Goal: Use online tool/utility: Utilize a website feature to perform a specific function

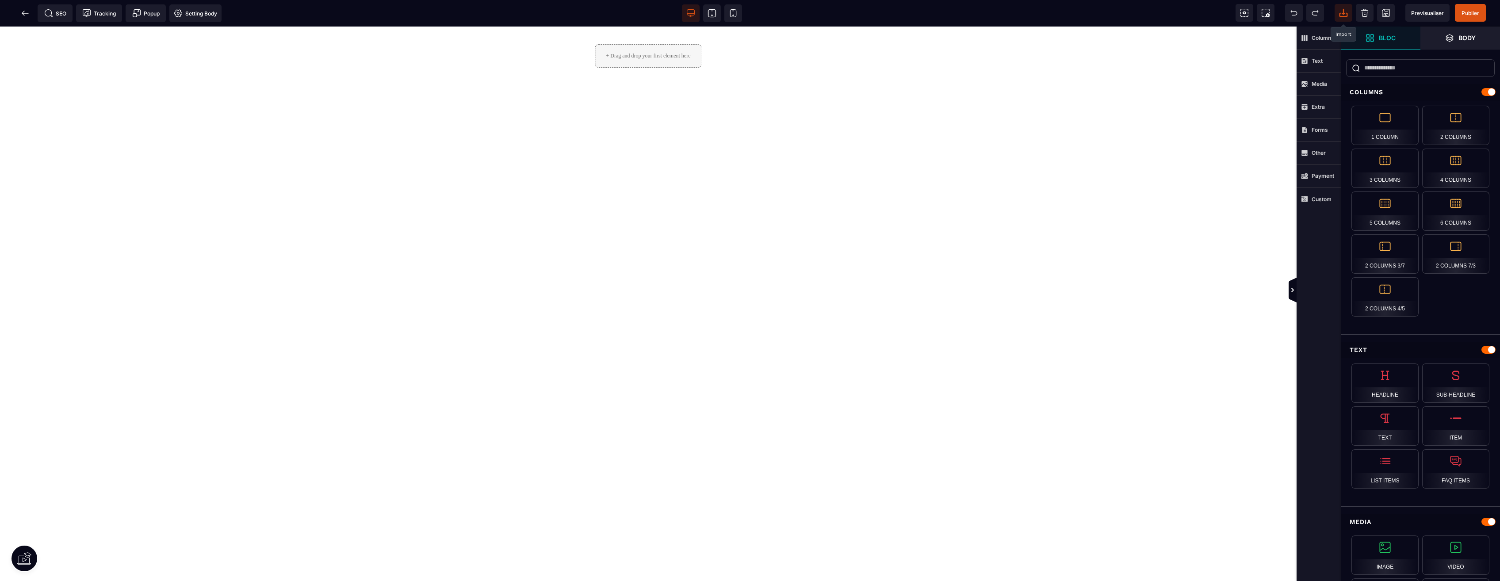
click at [1339, 15] on icon at bounding box center [1343, 12] width 9 height 9
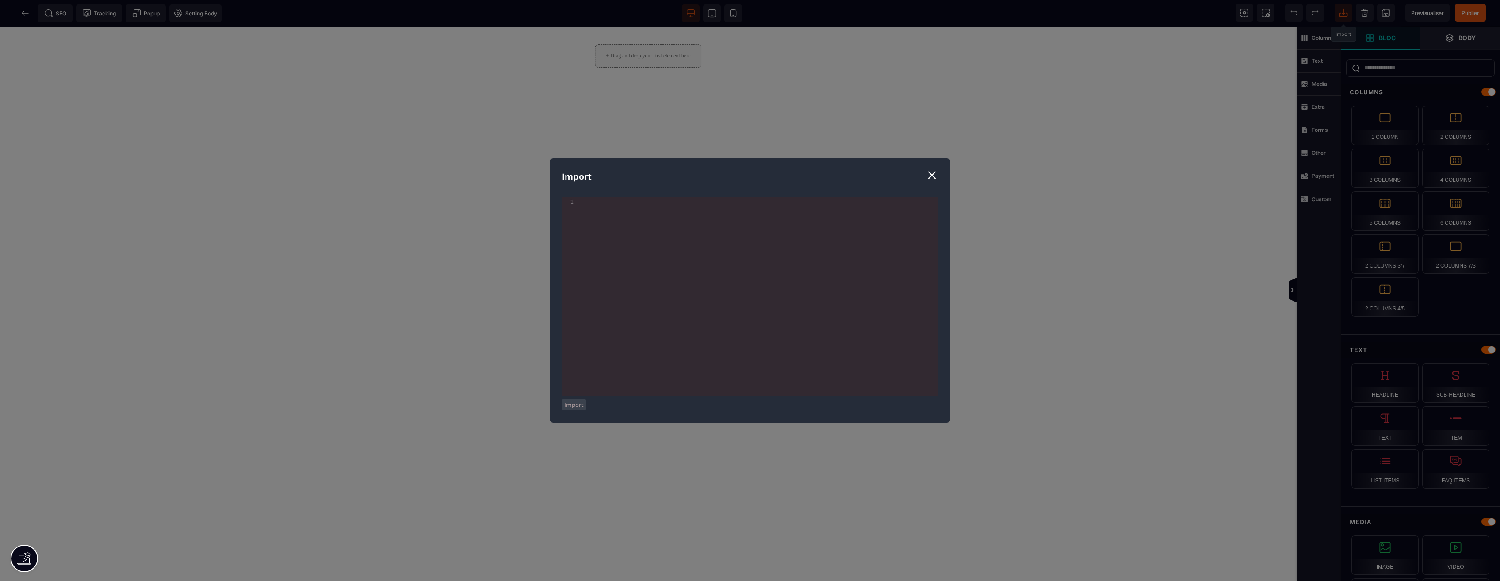
drag, startPoint x: 931, startPoint y: 176, endPoint x: 908, endPoint y: 145, distance: 38.7
click at [931, 176] on div "⨯" at bounding box center [932, 174] width 12 height 17
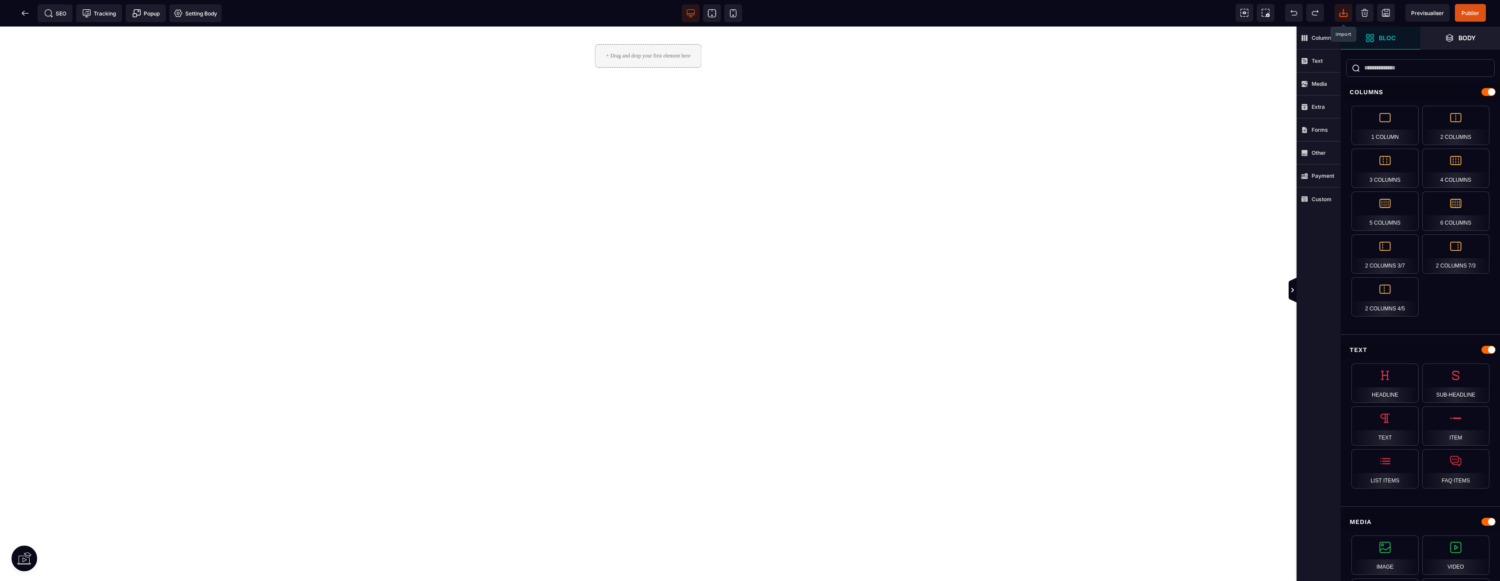
click at [660, 56] on div "+ Drag and drop your first element here" at bounding box center [648, 55] width 107 height 23
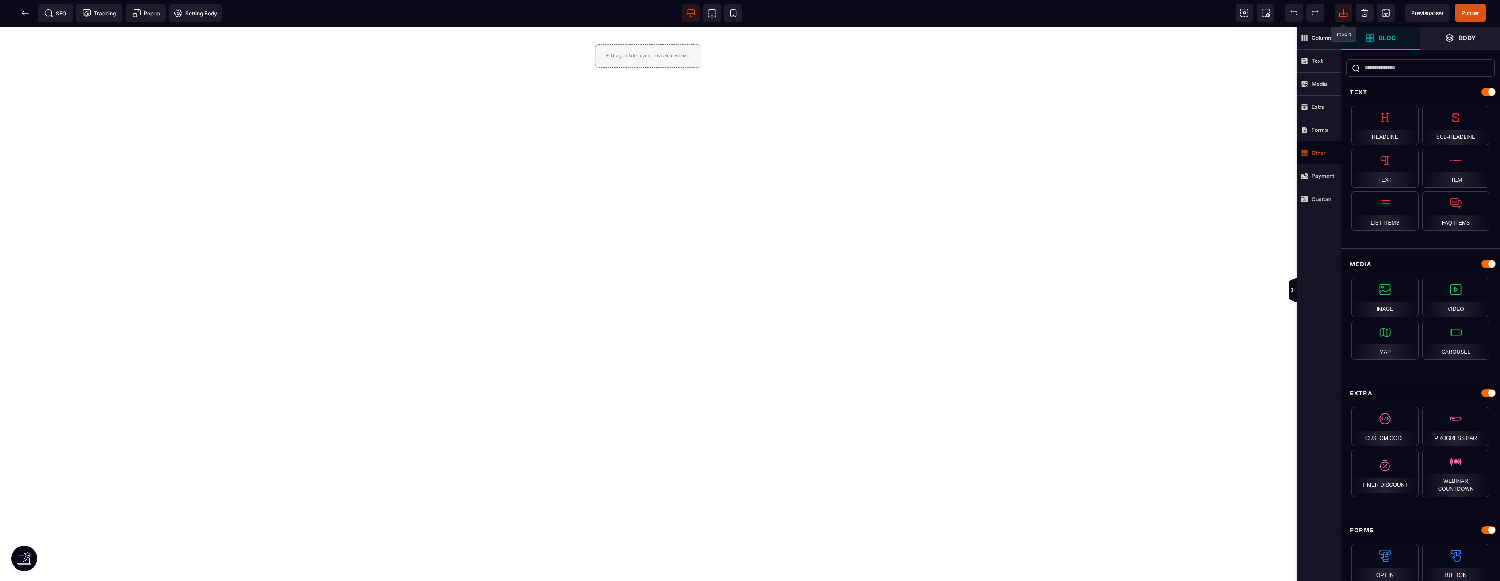
click at [1314, 156] on span "Other" at bounding box center [1313, 152] width 25 height 7
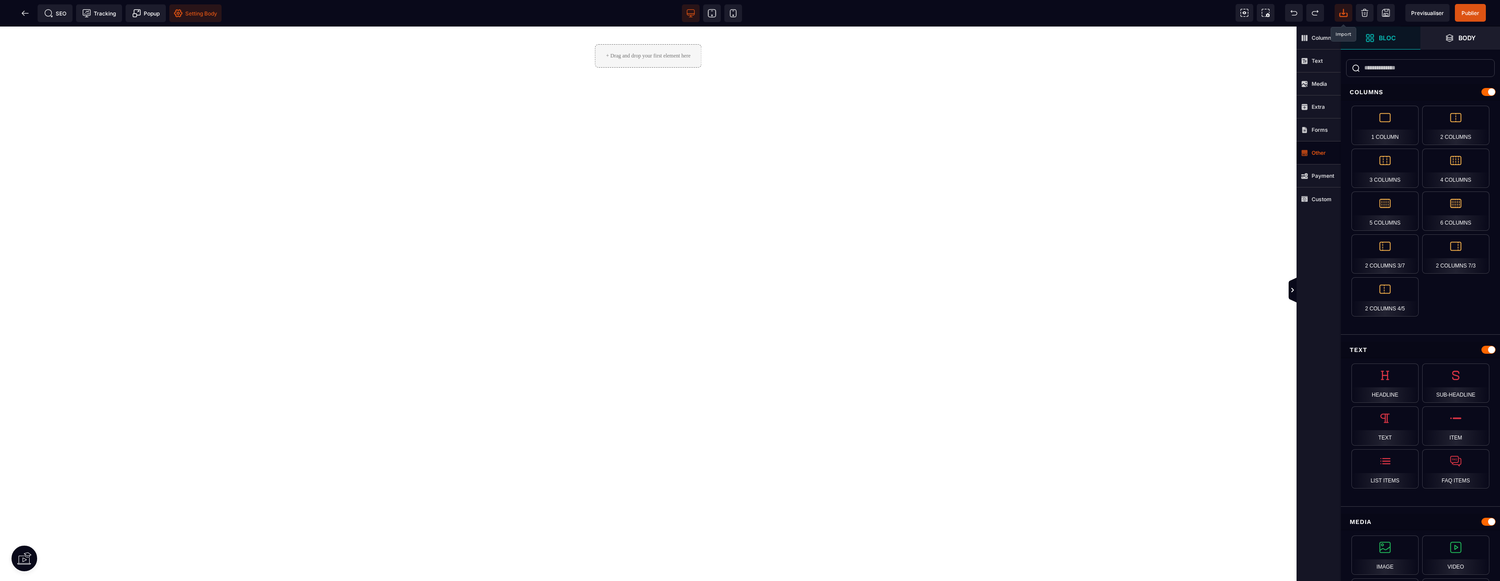
click at [200, 12] on span "Setting Body" at bounding box center [195, 13] width 43 height 9
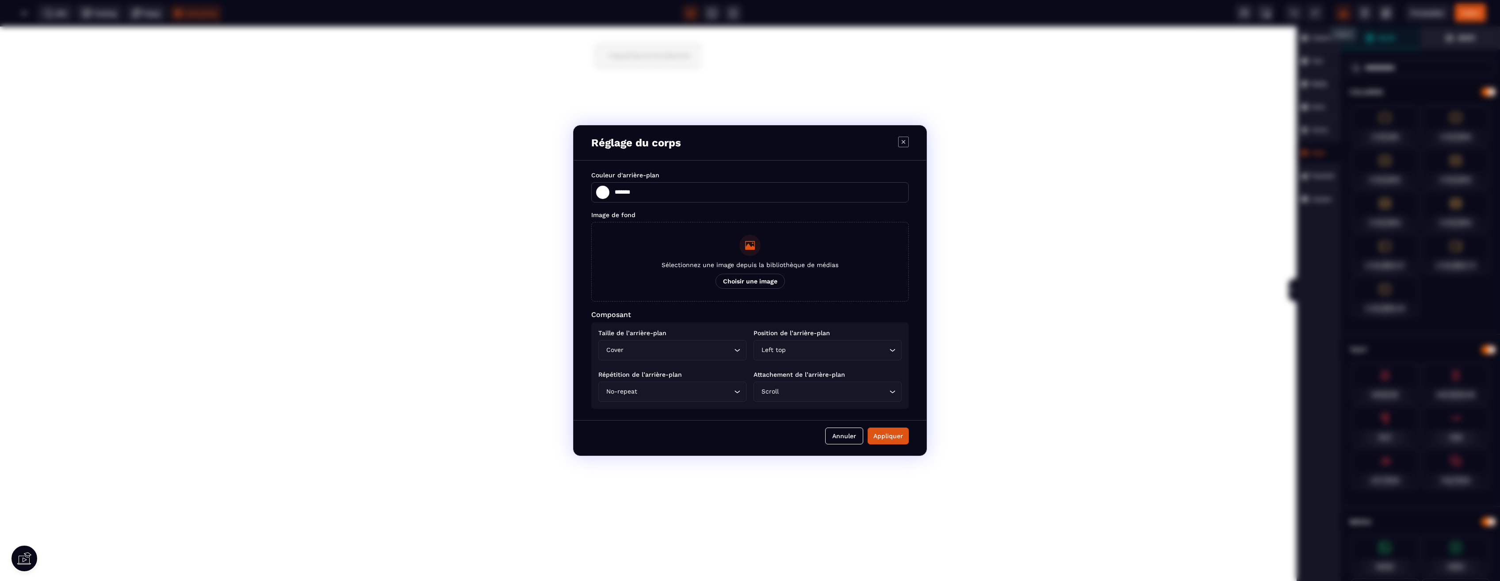
click at [904, 143] on icon "Modal window" at bounding box center [903, 142] width 11 height 11
type input "*******"
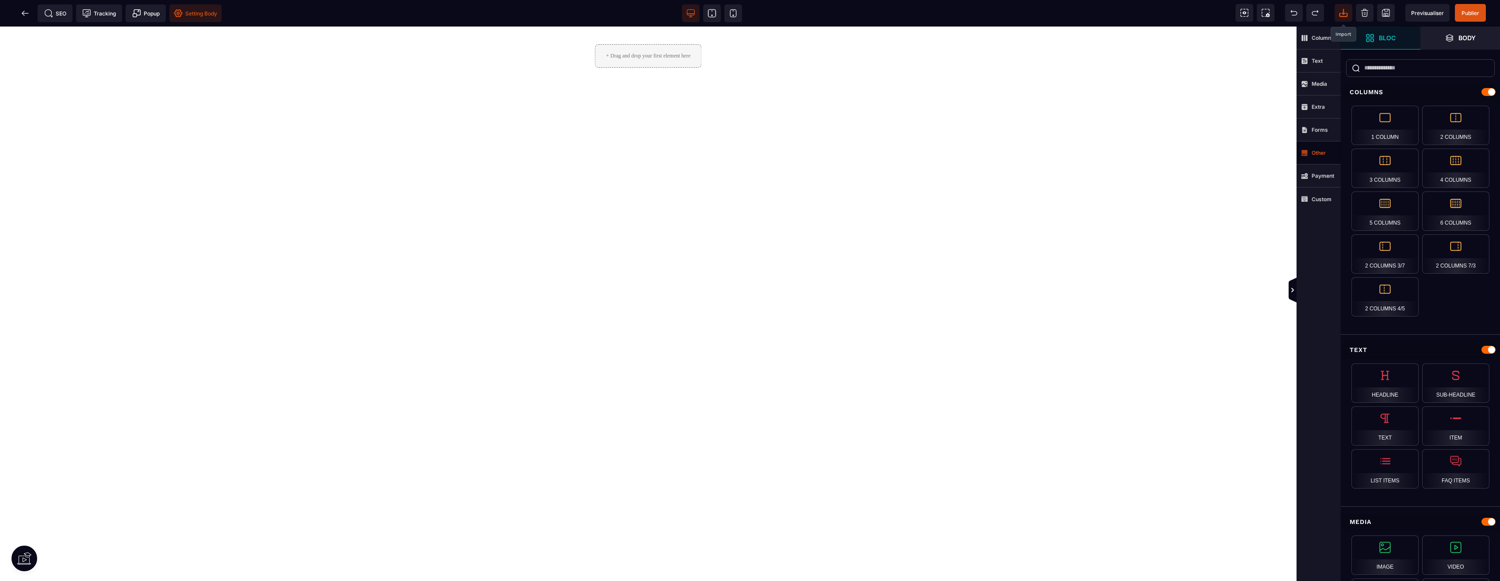
click at [1347, 13] on icon at bounding box center [1343, 15] width 8 height 4
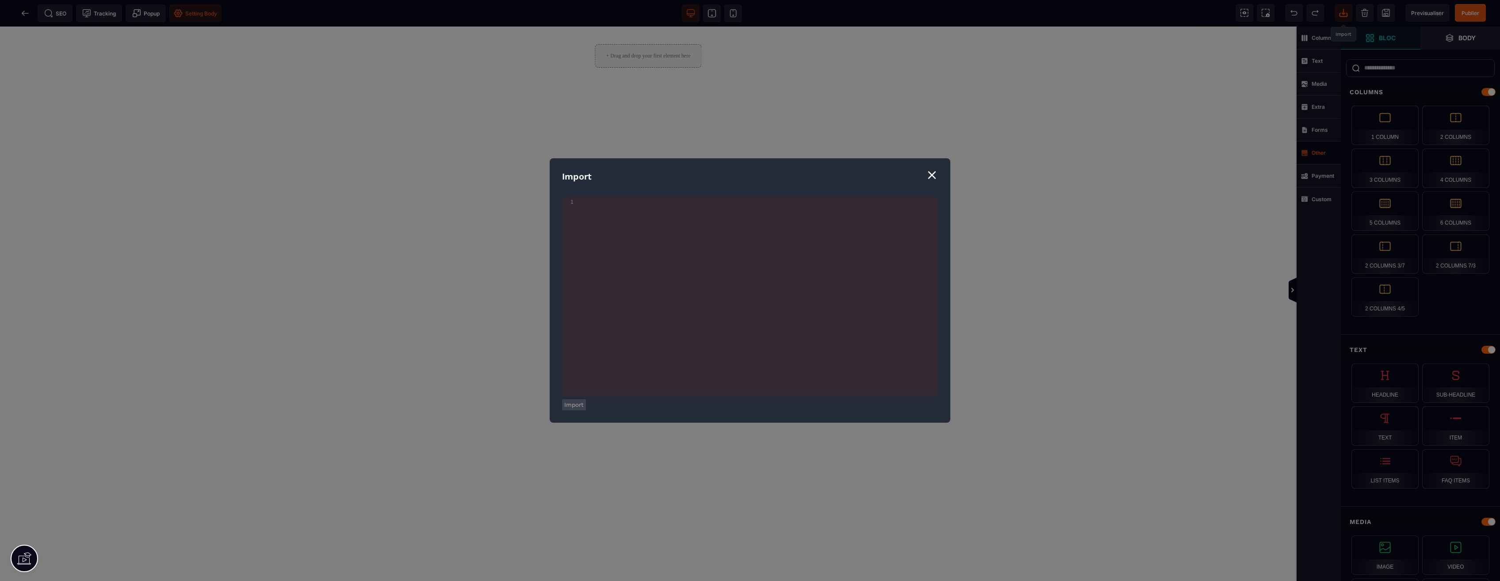
click at [678, 219] on div "xxxxxxxxxx 1 1 ​" at bounding box center [761, 307] width 398 height 221
click at [577, 403] on button "Import" at bounding box center [574, 404] width 24 height 11
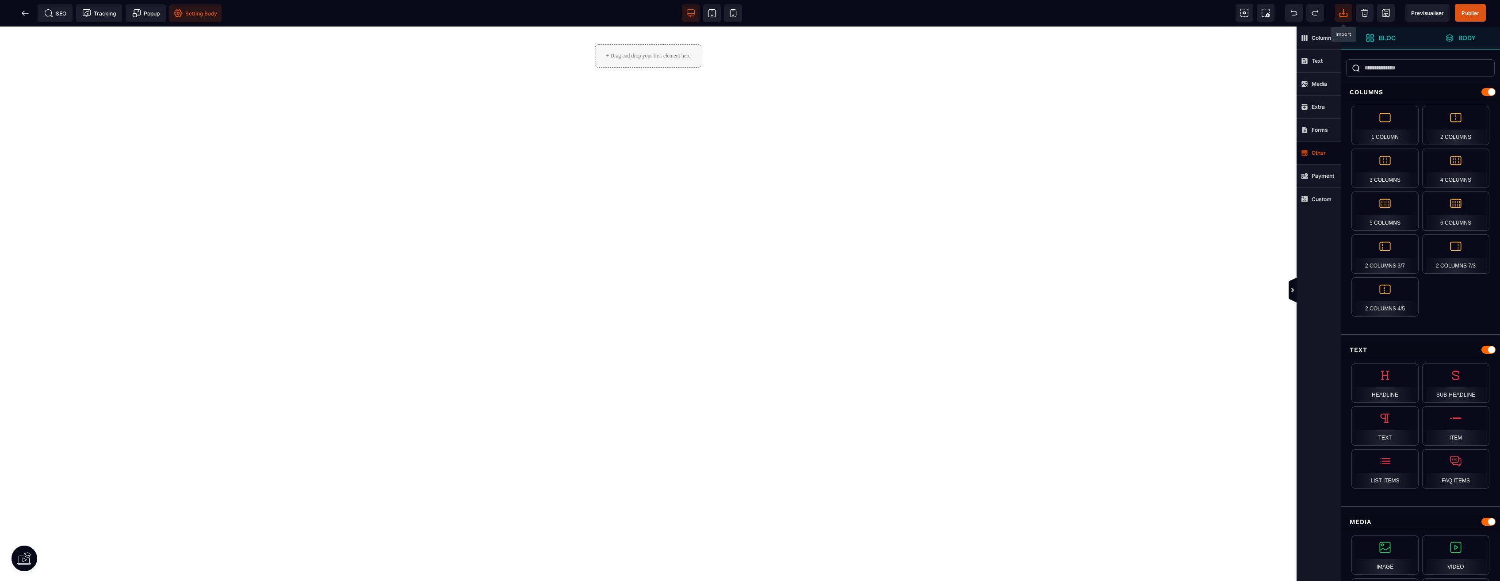
click at [1463, 38] on strong "Body" at bounding box center [1466, 37] width 17 height 7
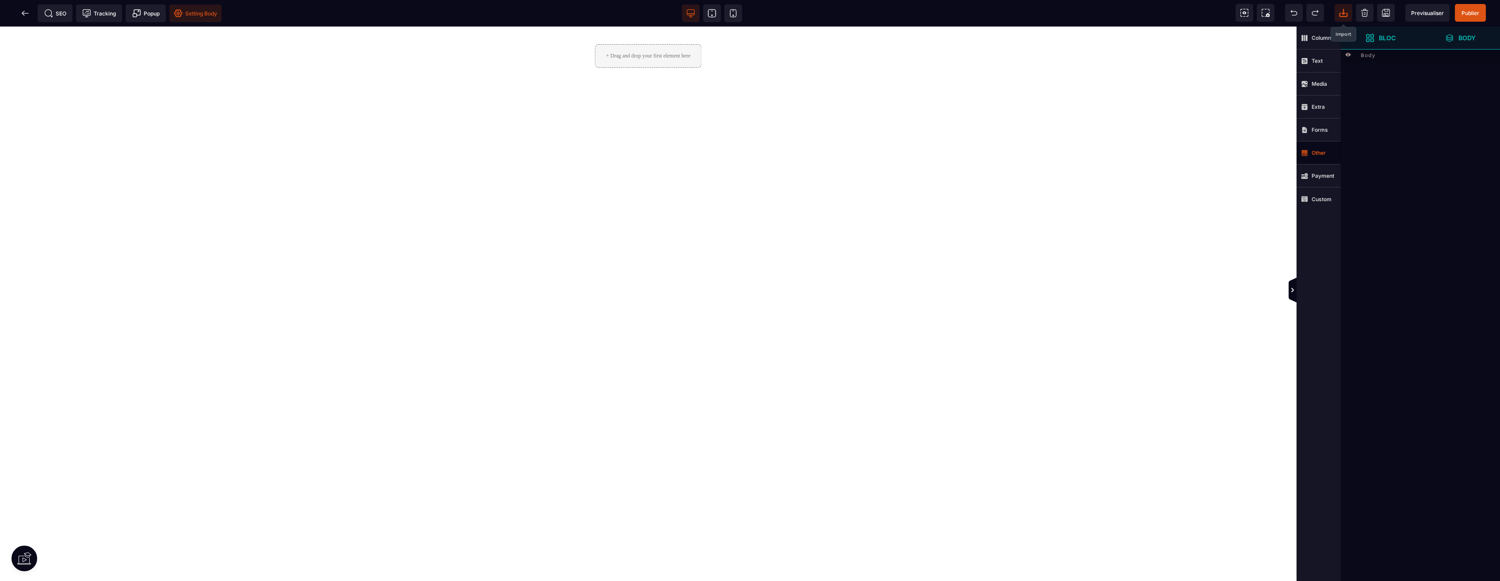
click at [1381, 39] on strong "Bloc" at bounding box center [1387, 37] width 17 height 7
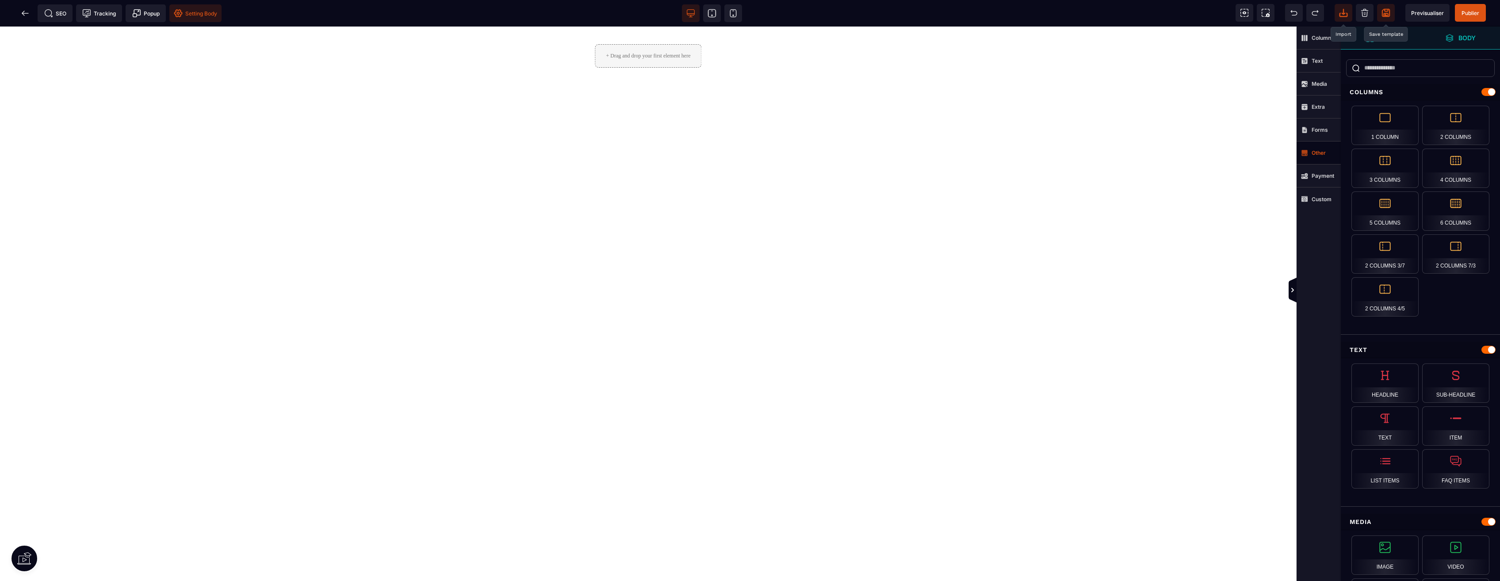
click at [1387, 17] on icon at bounding box center [1386, 13] width 8 height 8
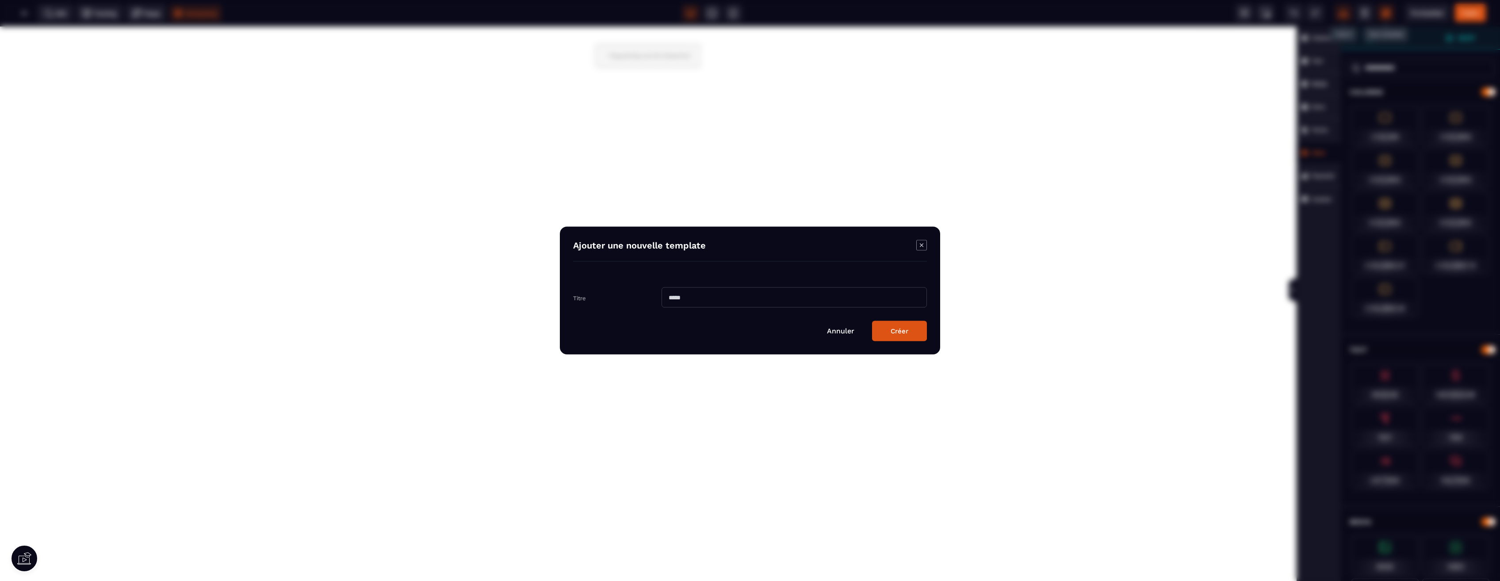
click at [921, 244] on icon "Modal window" at bounding box center [921, 245] width 11 height 11
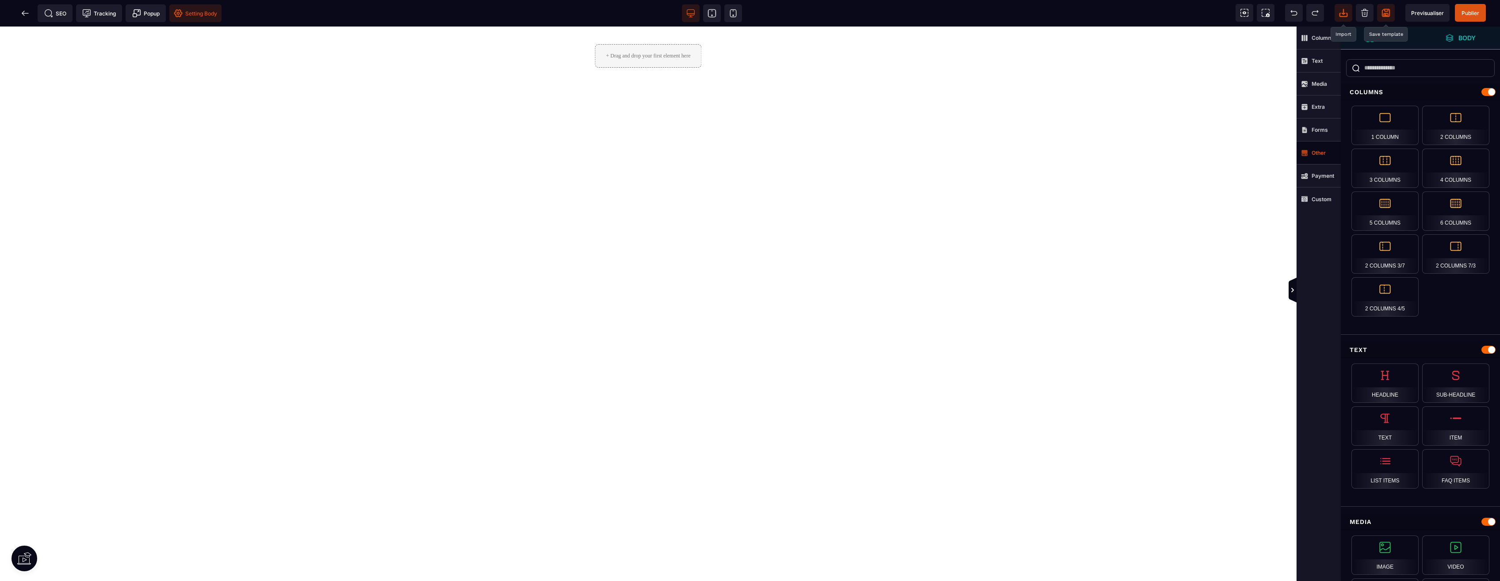
click at [1341, 15] on icon at bounding box center [1343, 12] width 9 height 9
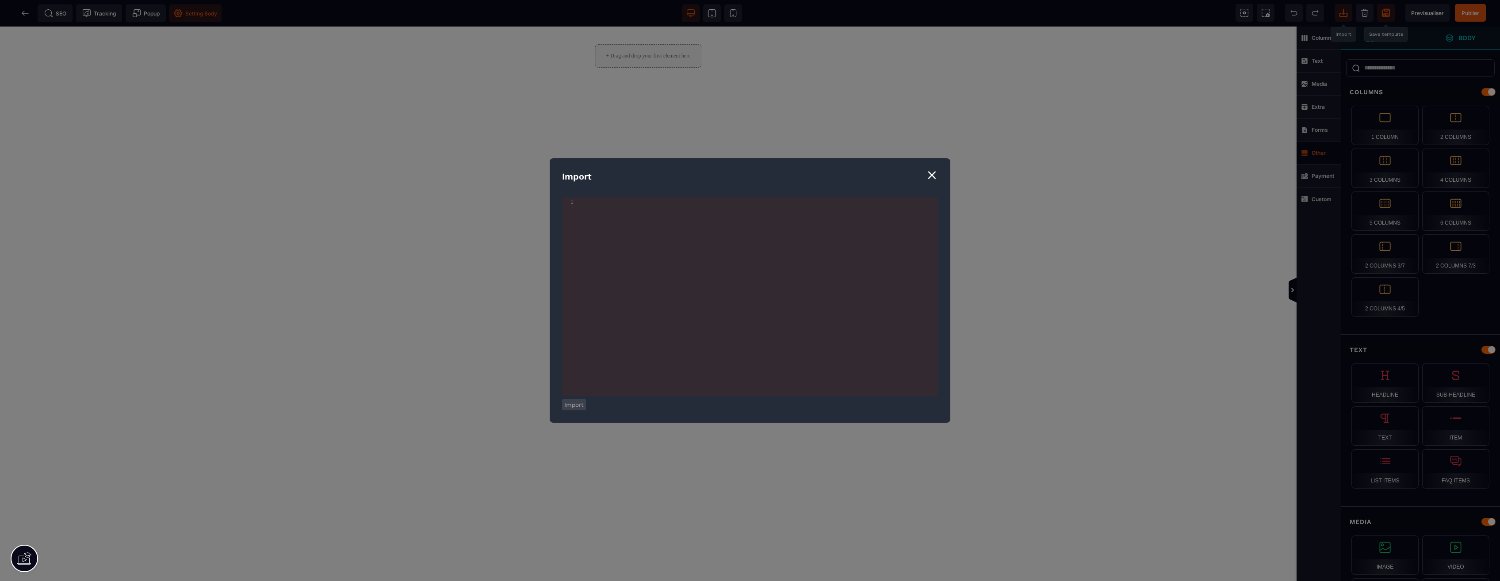
click at [933, 171] on div "⨯" at bounding box center [932, 174] width 12 height 17
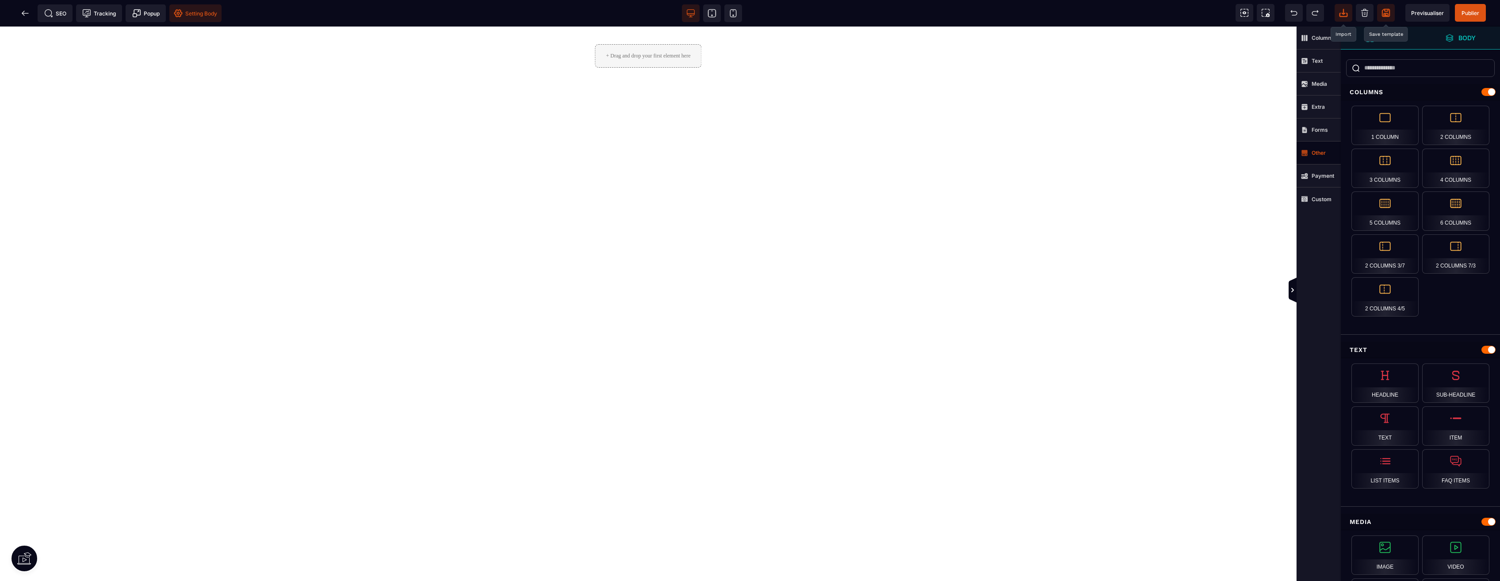
click at [29, 561] on icon at bounding box center [24, 560] width 14 height 9
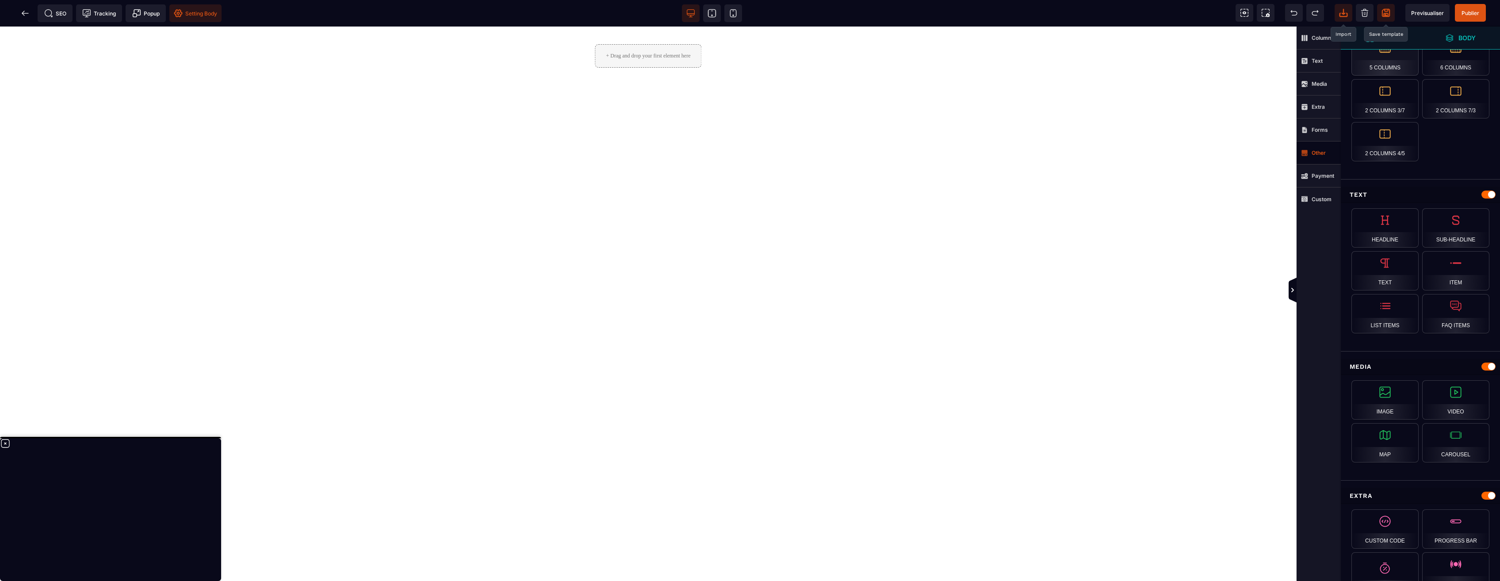
scroll to position [221, 0]
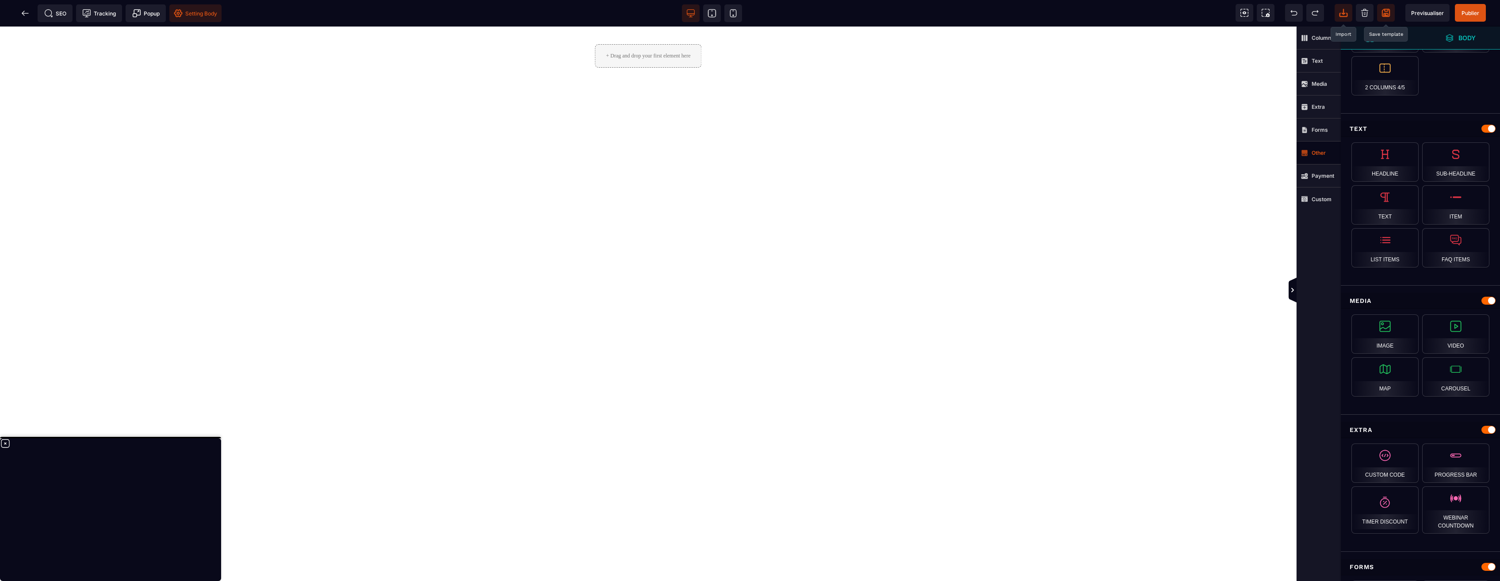
click at [671, 62] on div "+ Drag and drop your first element here" at bounding box center [648, 55] width 107 height 23
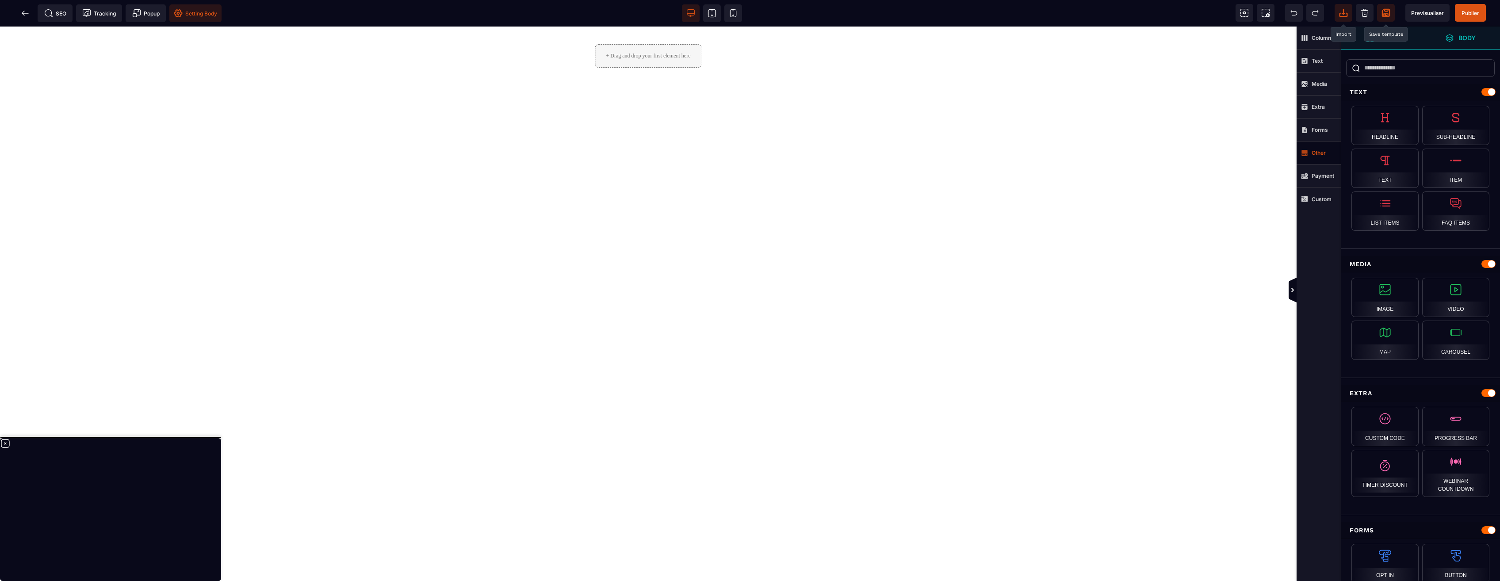
click at [1342, 15] on icon at bounding box center [1343, 12] width 9 height 9
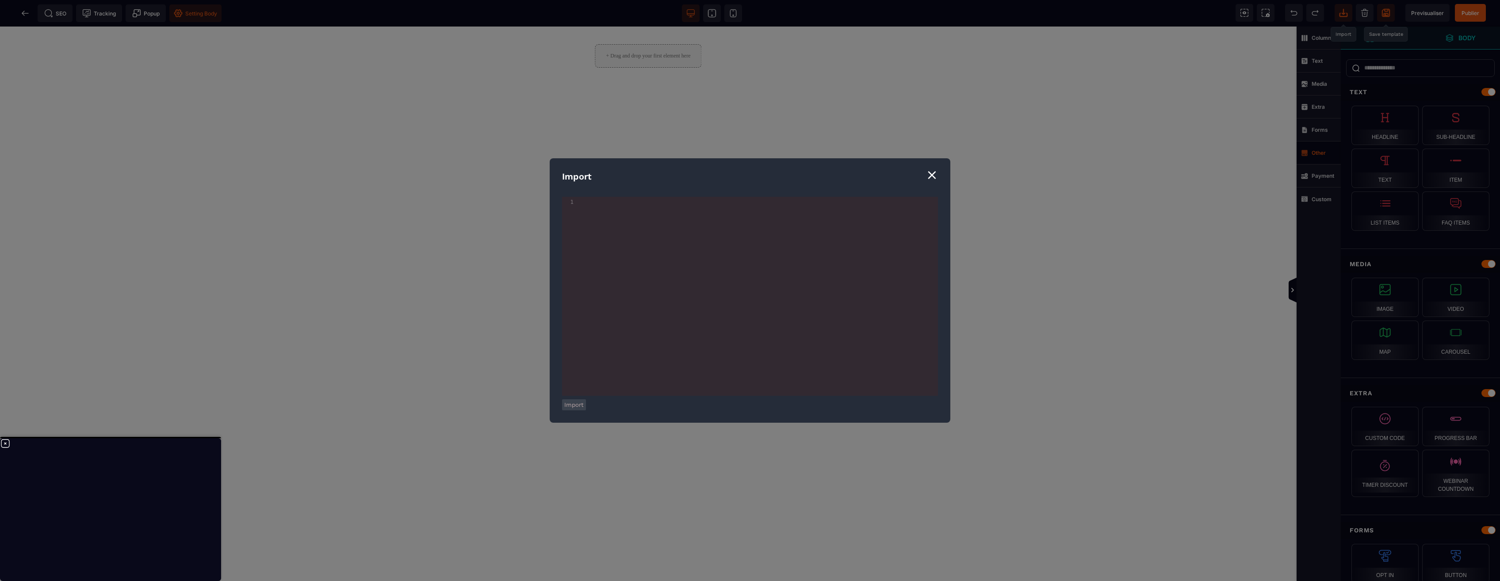
click at [570, 405] on button "Import" at bounding box center [574, 404] width 24 height 11
